Goal: Find contact information: Find contact information

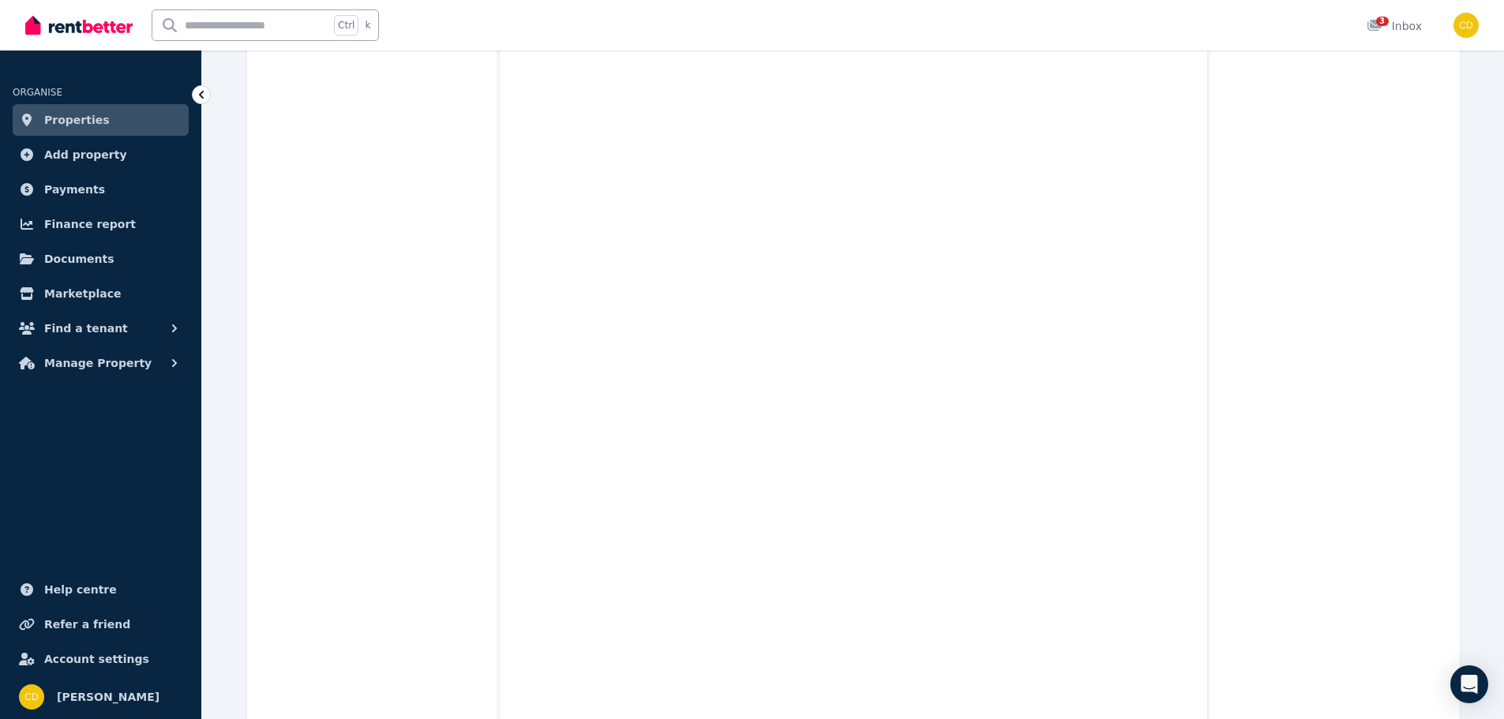
click at [210, 31] on input "text" at bounding box center [240, 25] width 177 height 30
type input "*"
type input "*******"
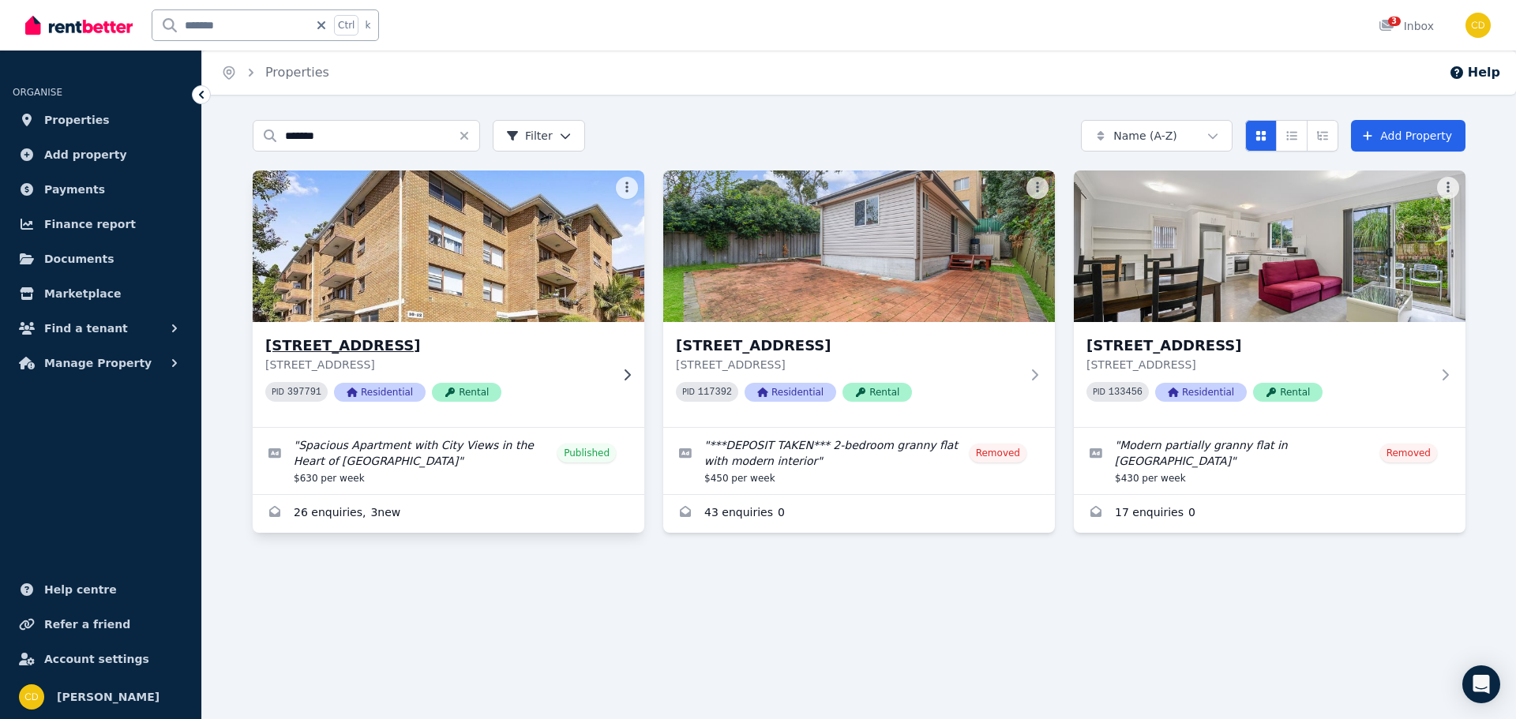
click at [445, 351] on h3 "[STREET_ADDRESS]" at bounding box center [437, 346] width 344 height 22
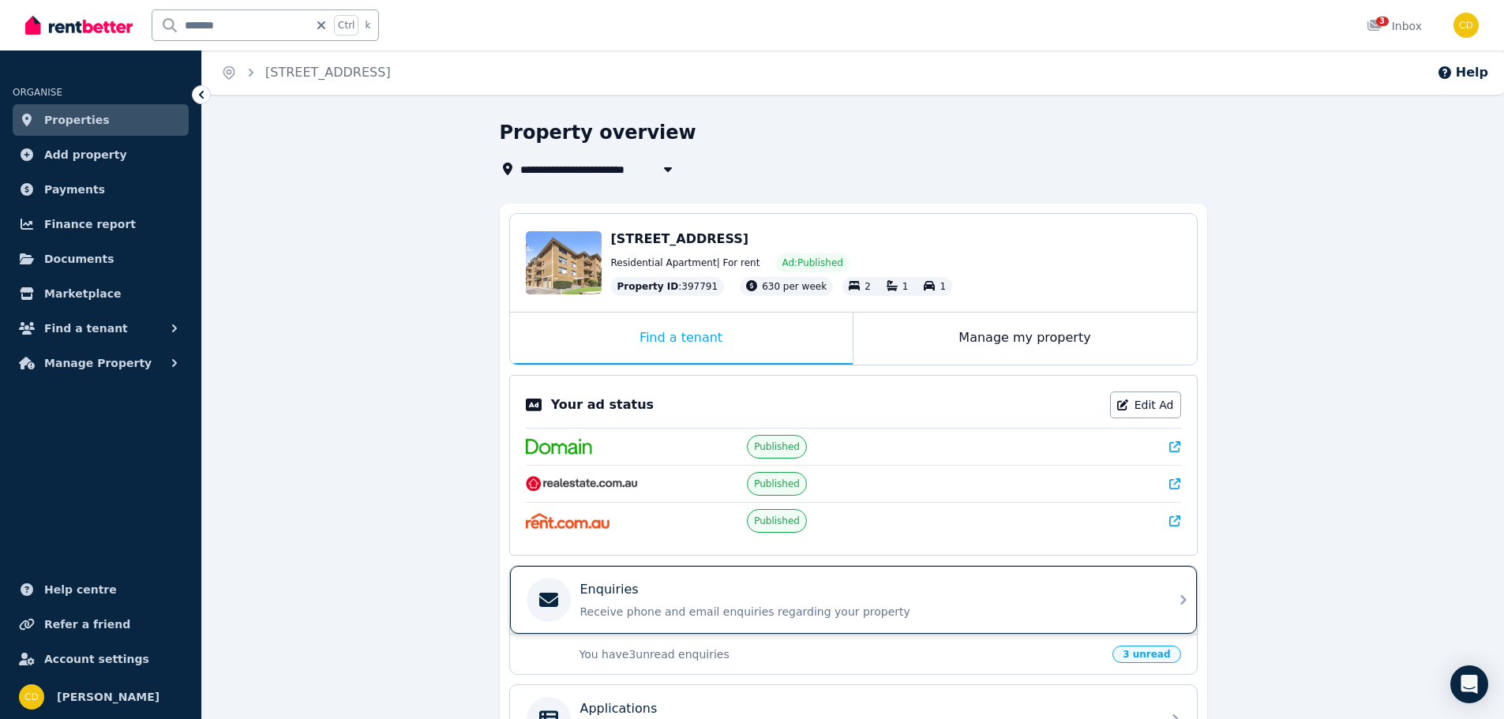
click at [708, 605] on p "Receive phone and email enquiries regarding your property" at bounding box center [866, 612] width 572 height 16
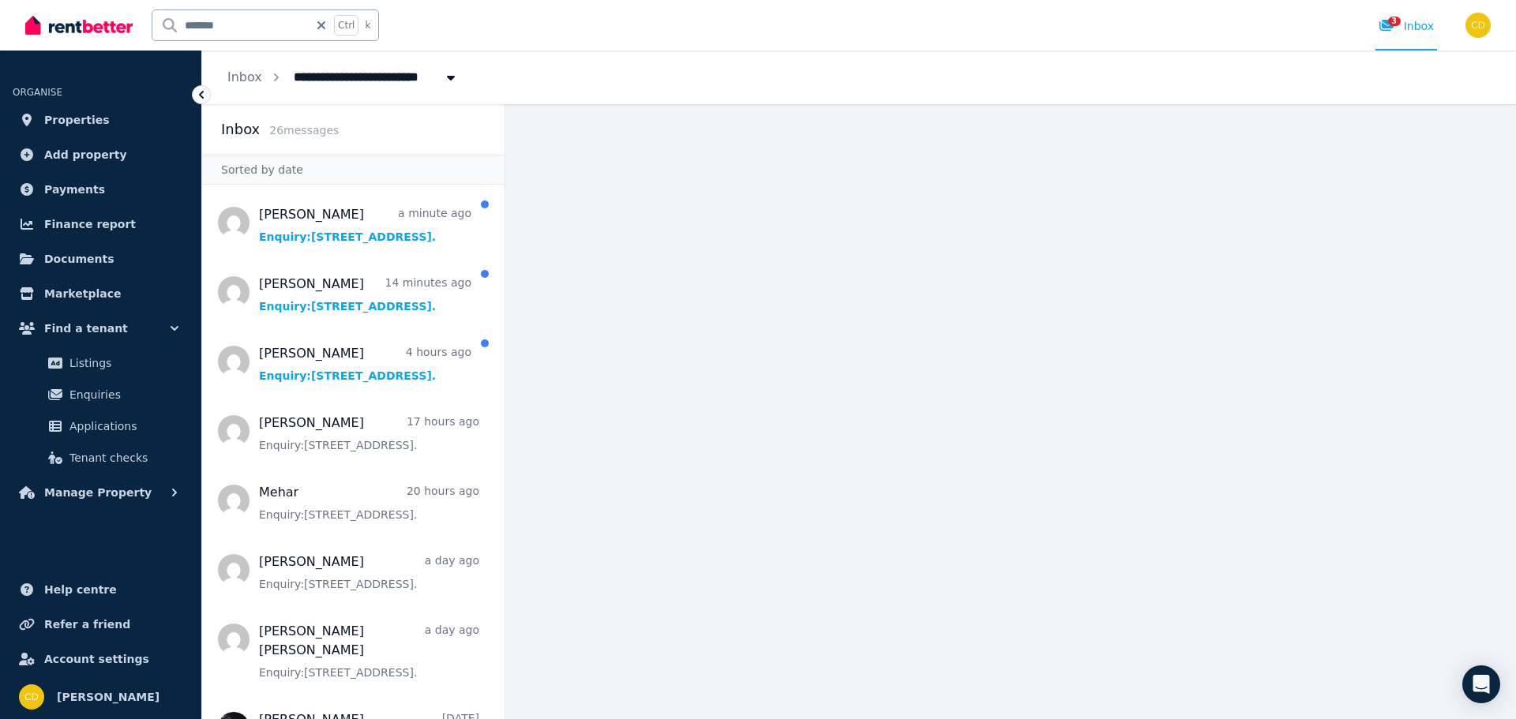
click at [272, 32] on input "*******" at bounding box center [230, 25] width 156 height 30
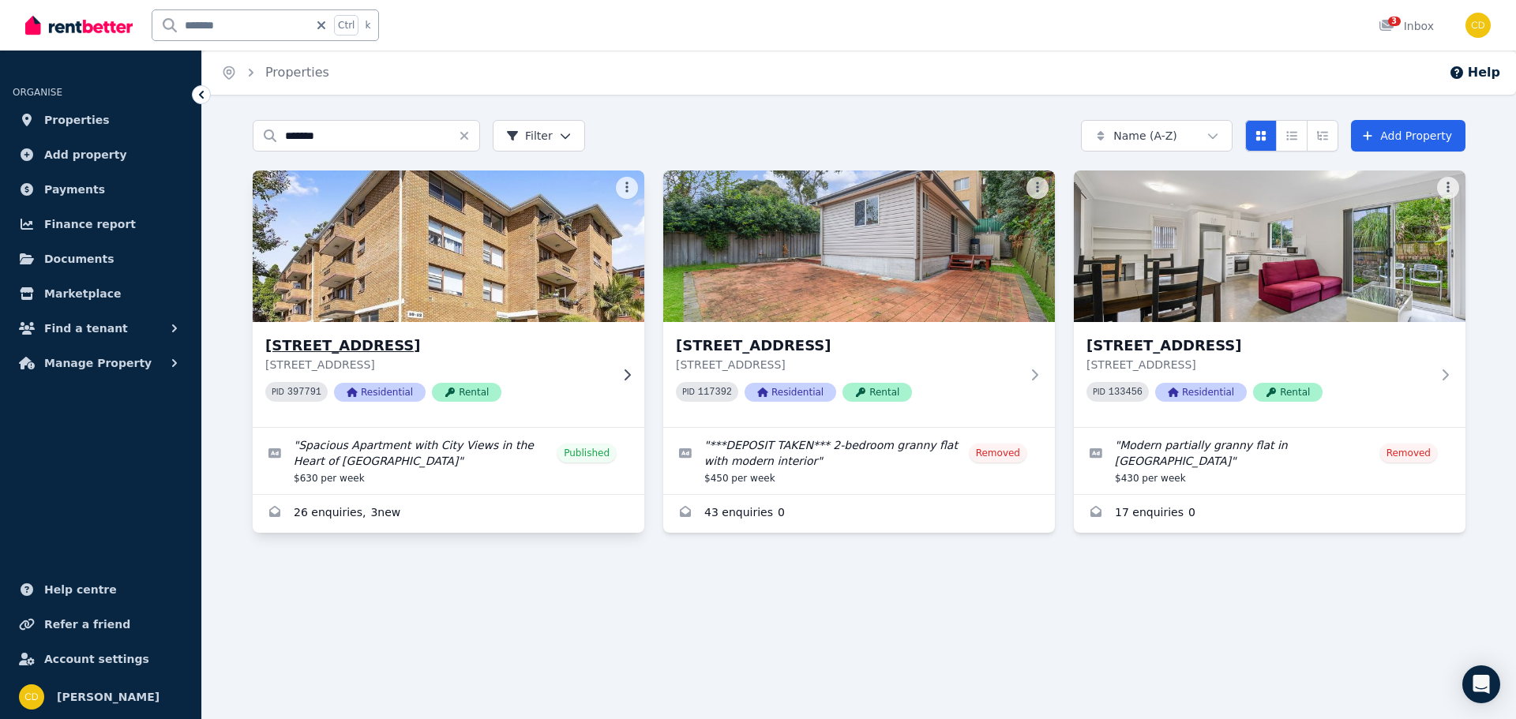
click at [471, 345] on h3 "[STREET_ADDRESS]" at bounding box center [437, 346] width 344 height 22
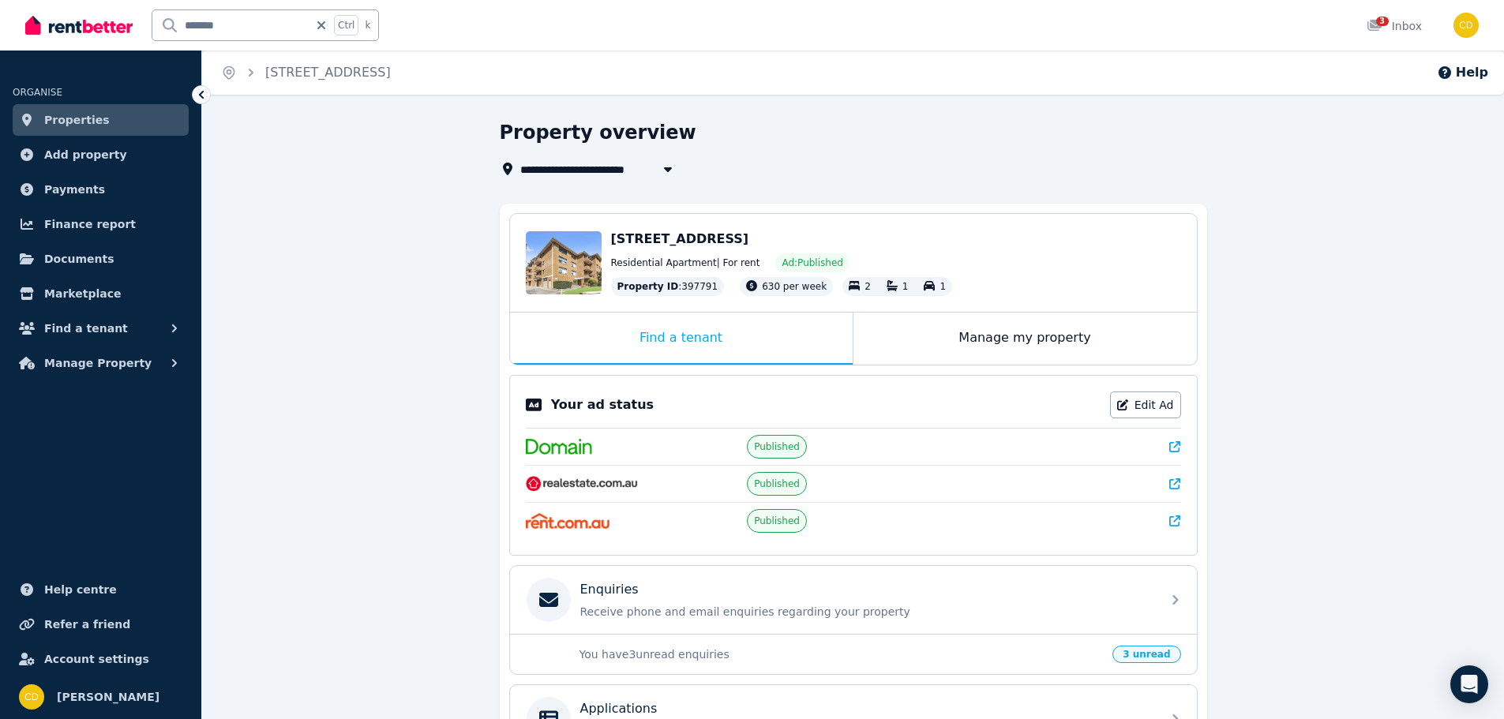
click at [1176, 440] on link at bounding box center [1175, 447] width 11 height 16
click at [934, 606] on p "Receive phone and email enquiries regarding your property" at bounding box center [866, 612] width 572 height 16
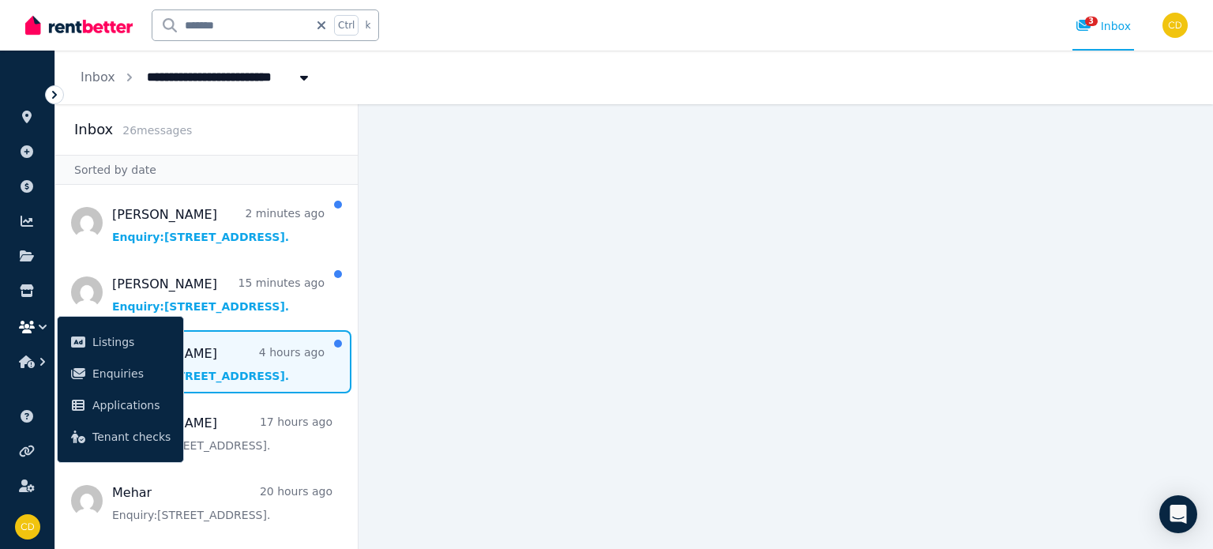
click at [265, 362] on span "Message list" at bounding box center [206, 361] width 302 height 63
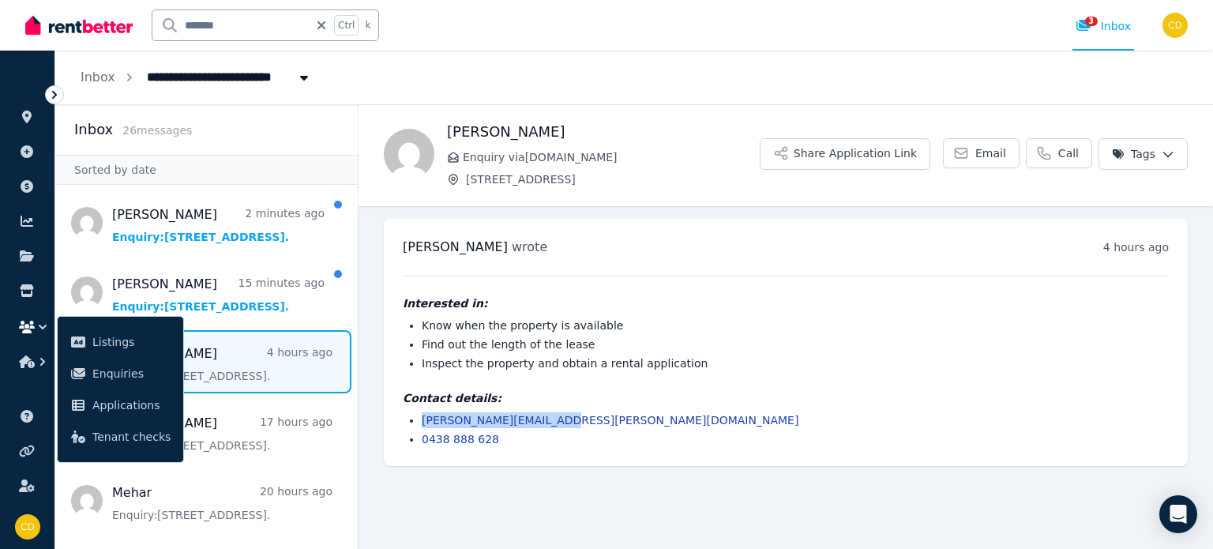
drag, startPoint x: 558, startPoint y: 418, endPoint x: 419, endPoint y: 415, distance: 139.8
click at [419, 415] on ul "[PERSON_NAME][EMAIL_ADDRESS][PERSON_NAME][DOMAIN_NAME] 0438 888 628" at bounding box center [786, 429] width 766 height 35
copy link "[PERSON_NAME][EMAIL_ADDRESS][PERSON_NAME][DOMAIN_NAME]"
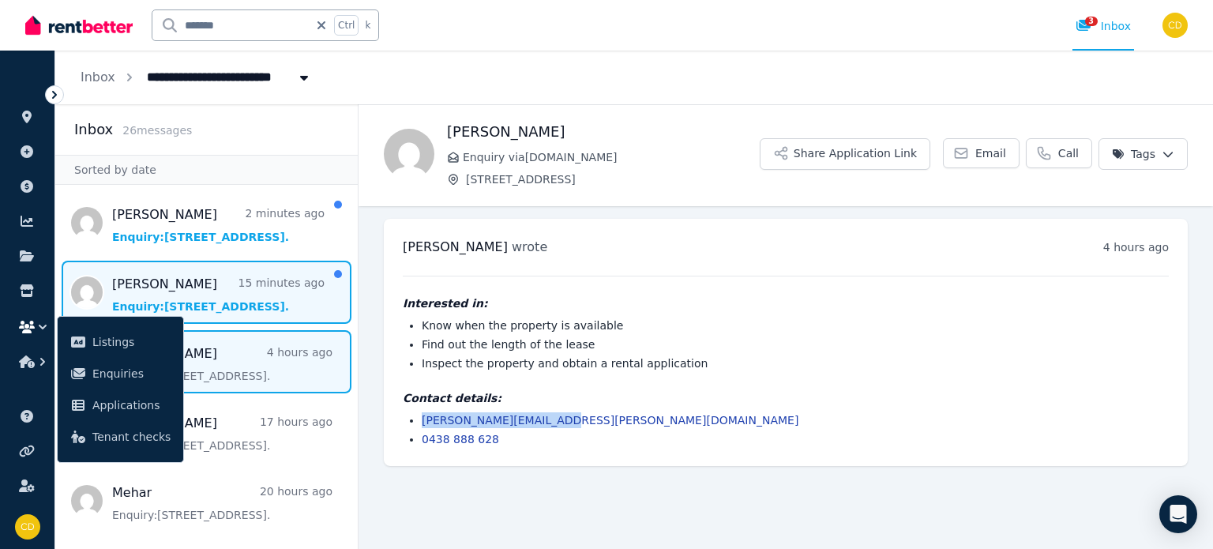
click at [209, 277] on span "Message list" at bounding box center [206, 292] width 302 height 63
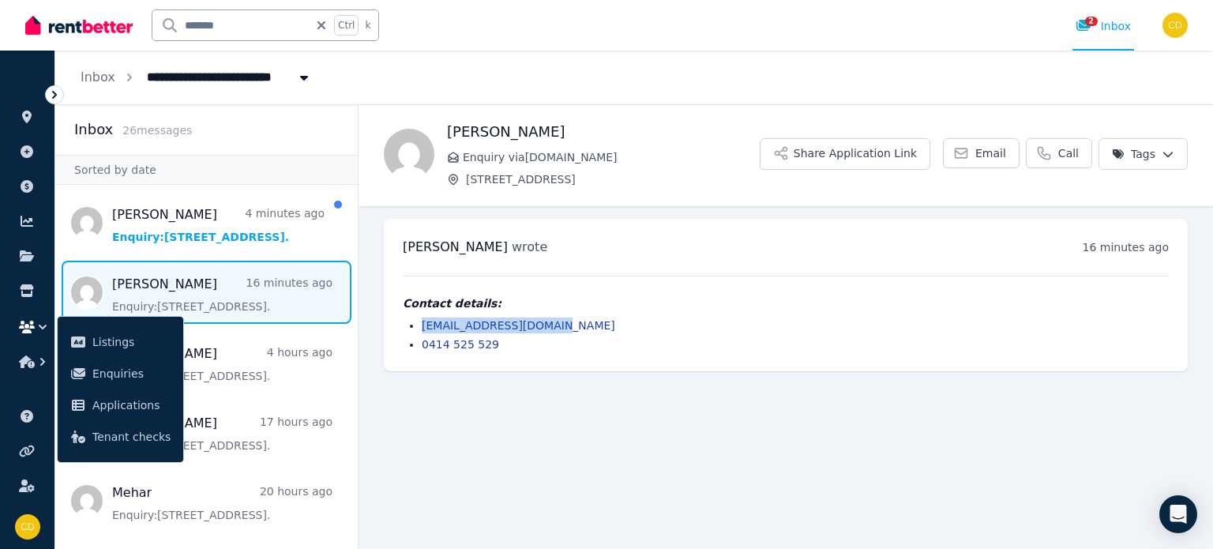
drag, startPoint x: 560, startPoint y: 323, endPoint x: 402, endPoint y: 325, distance: 157.9
click at [403, 325] on ul "[EMAIL_ADDRESS][DOMAIN_NAME] 0414 525 529" at bounding box center [786, 334] width 766 height 35
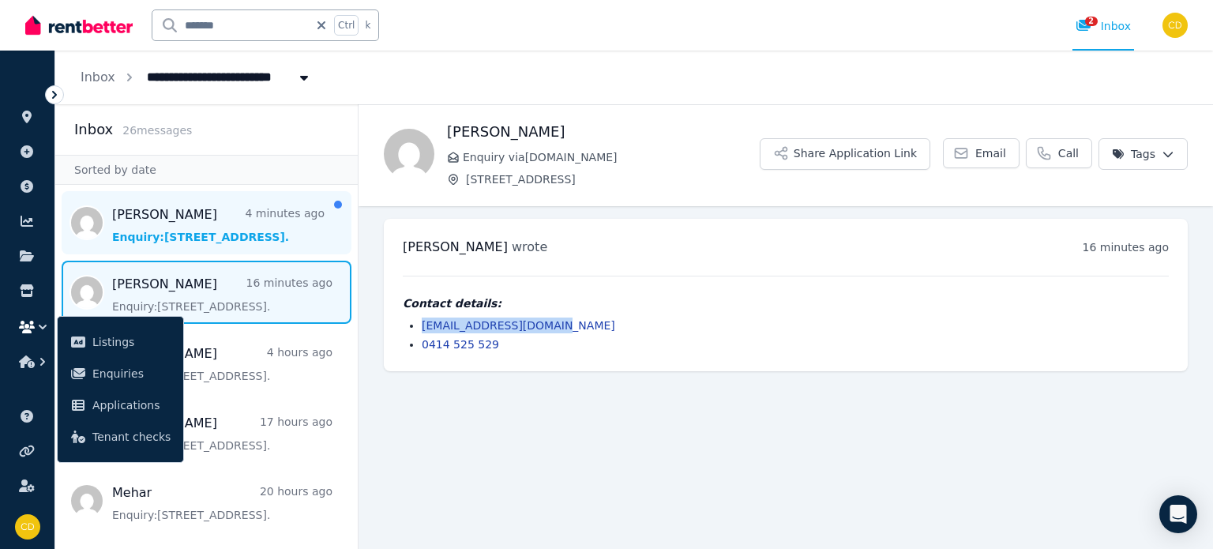
copy link "[EMAIL_ADDRESS][DOMAIN_NAME]"
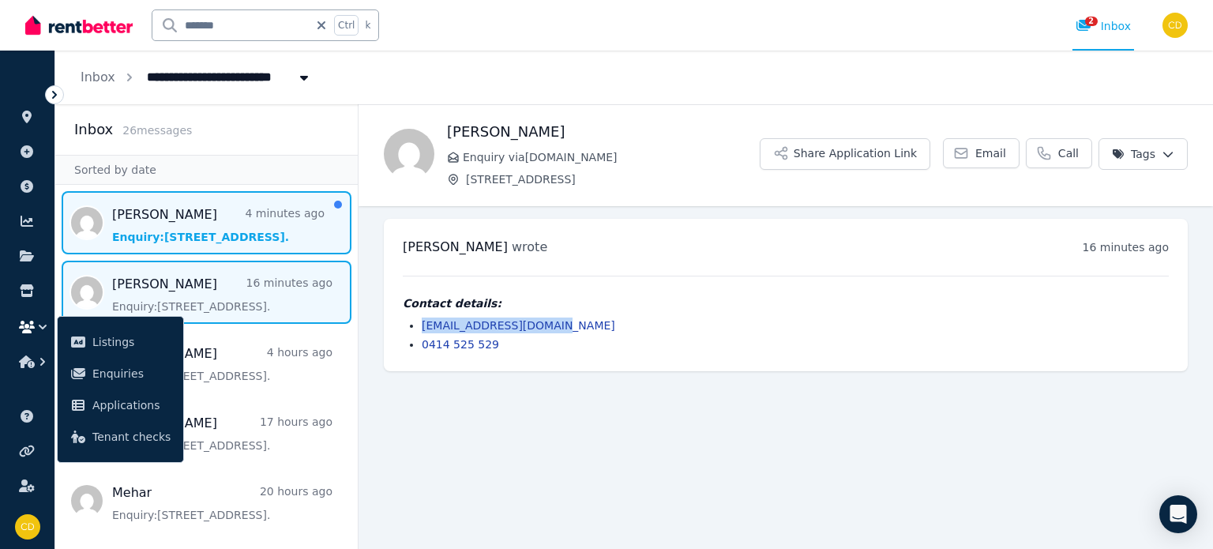
click at [206, 214] on span "Message list" at bounding box center [206, 222] width 302 height 63
